Goal: Navigation & Orientation: Find specific page/section

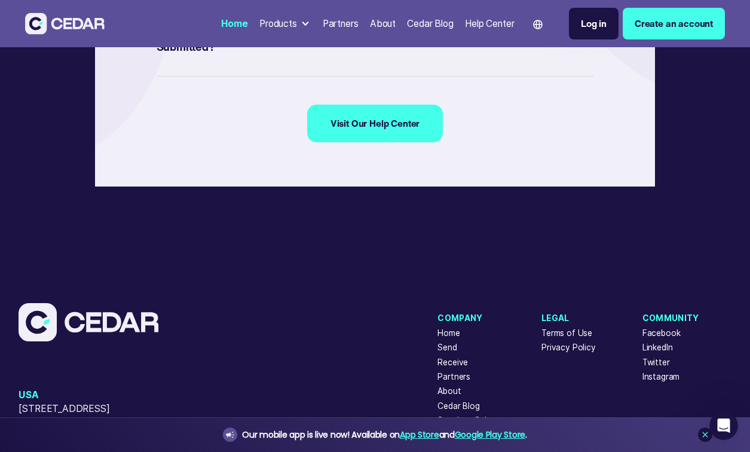
scroll to position [4867, 0]
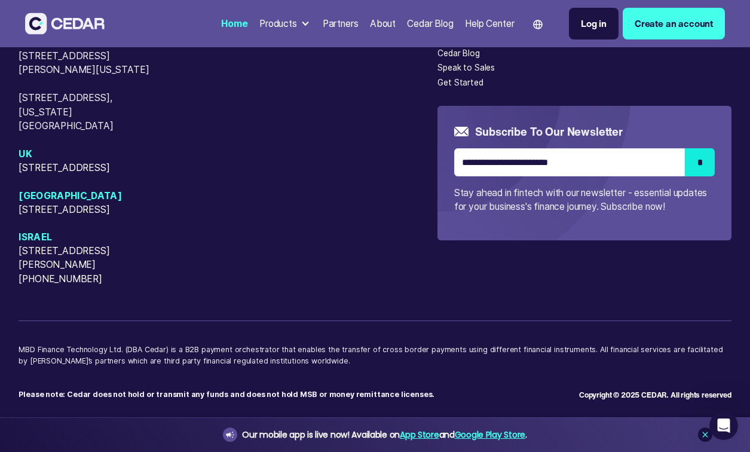
click at [391, 395] on strong "Please note: Cedar does not hold or transmit any funds and does not hold MSB or…" at bounding box center [227, 393] width 416 height 9
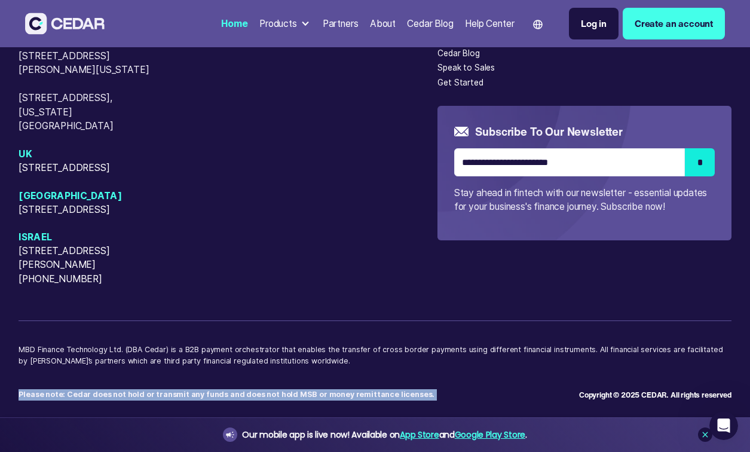
click at [391, 395] on strong "Please note: Cedar does not hold or transmit any funds and does not hold MSB or…" at bounding box center [227, 393] width 416 height 9
click at [386, 395] on strong "Please note: Cedar does not hold or transmit any funds and does not hold MSB or…" at bounding box center [227, 393] width 416 height 9
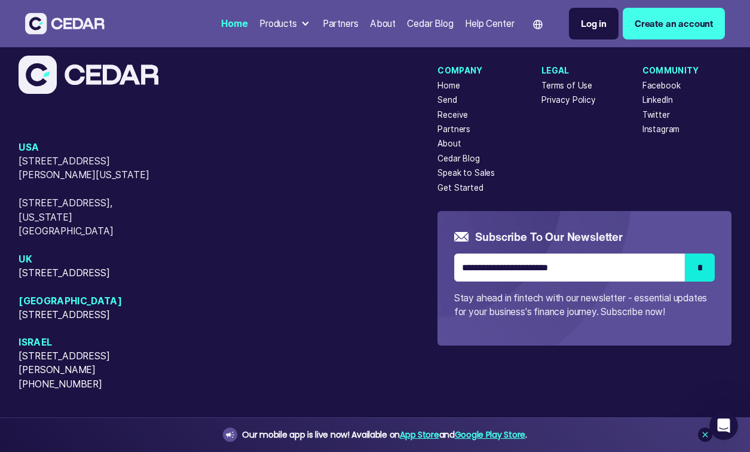
scroll to position [4760, 0]
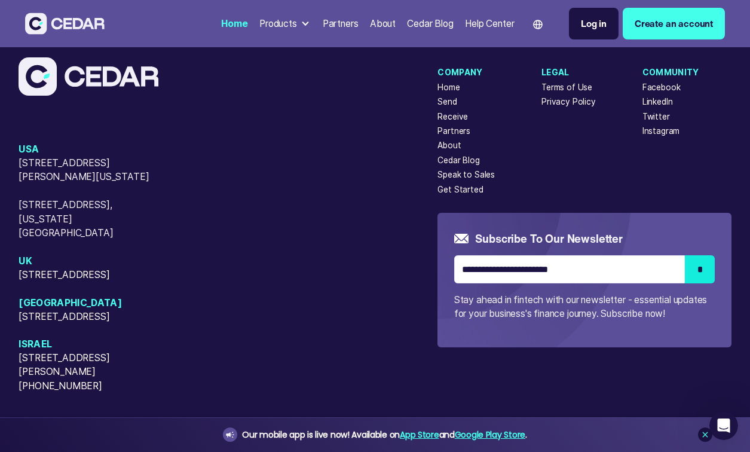
click at [342, 22] on div "Partners" at bounding box center [341, 24] width 36 height 14
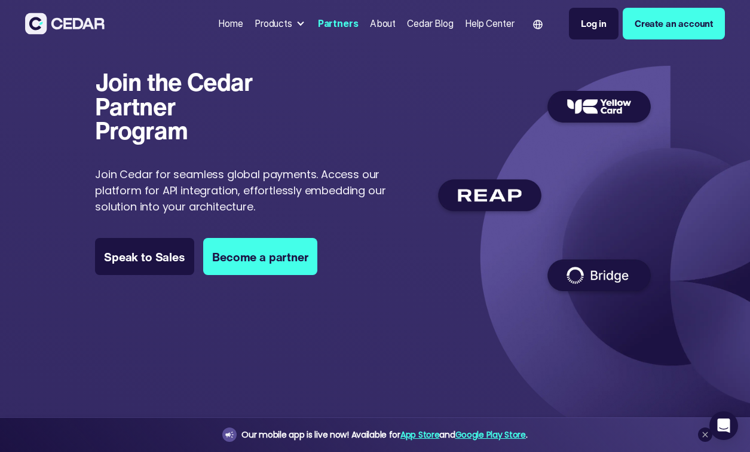
scroll to position [12, 0]
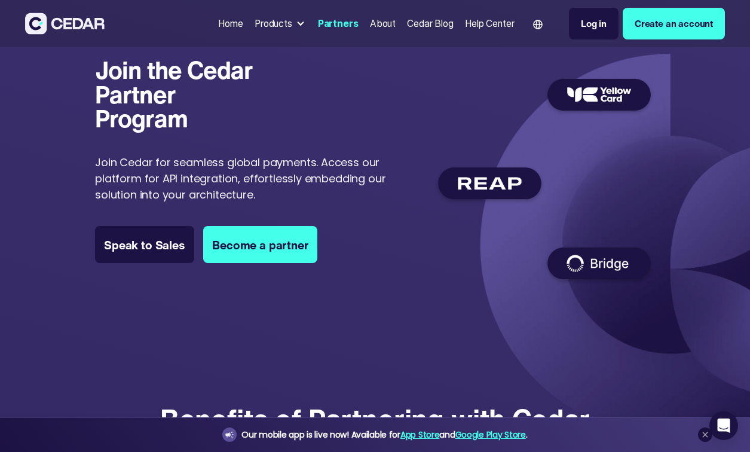
click at [496, 175] on img at bounding box center [544, 177] width 221 height 216
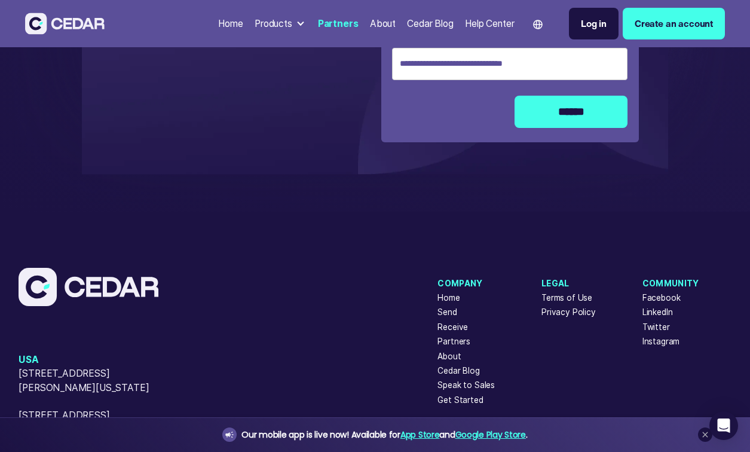
scroll to position [2317, 0]
